Goal: Task Accomplishment & Management: Manage account settings

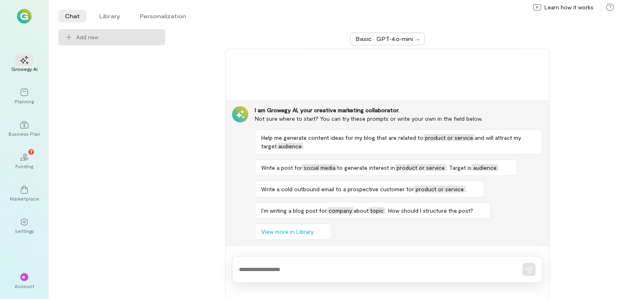
click at [28, 18] on img at bounding box center [24, 16] width 15 height 15
click at [23, 276] on span "**" at bounding box center [24, 276] width 5 height 5
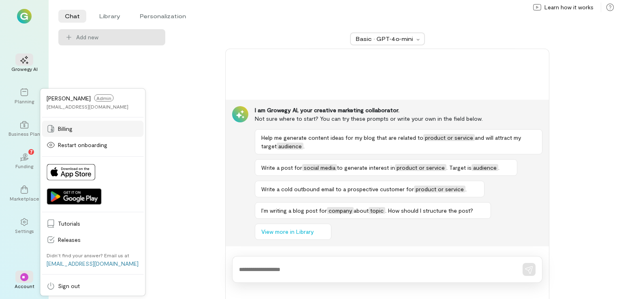
click at [78, 132] on span "Billing" at bounding box center [98, 129] width 81 height 8
